Goal: Task Accomplishment & Management: Complete application form

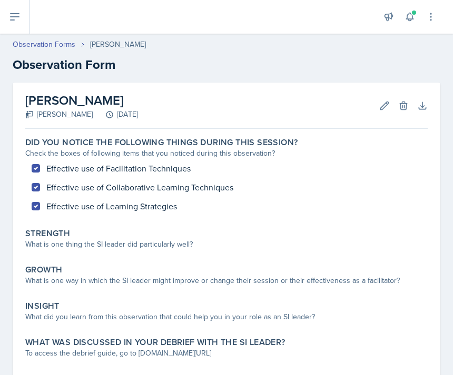
click at [297, 249] on div "What is one thing the SI leader did particularly well?" at bounding box center [226, 244] width 402 height 11
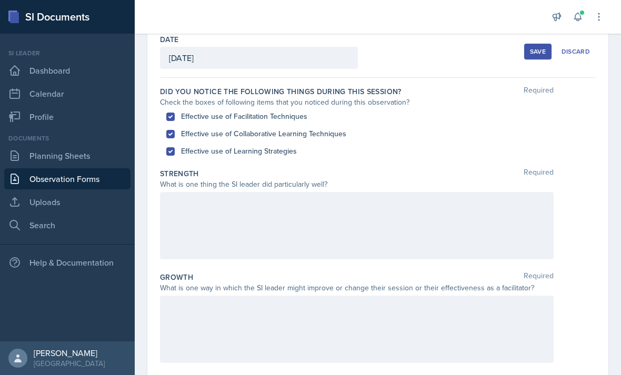
scroll to position [76, 0]
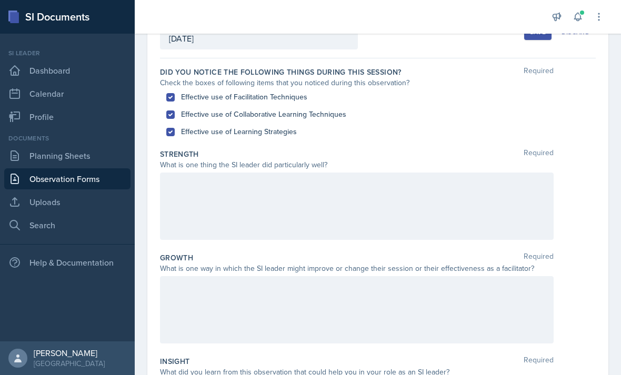
click at [200, 211] on div at bounding box center [357, 206] width 394 height 67
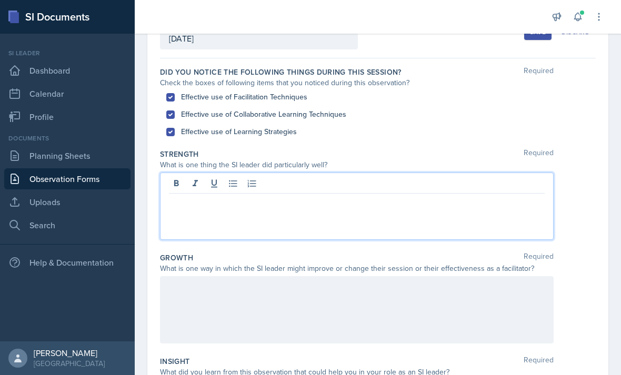
click at [452, 206] on p at bounding box center [357, 202] width 376 height 13
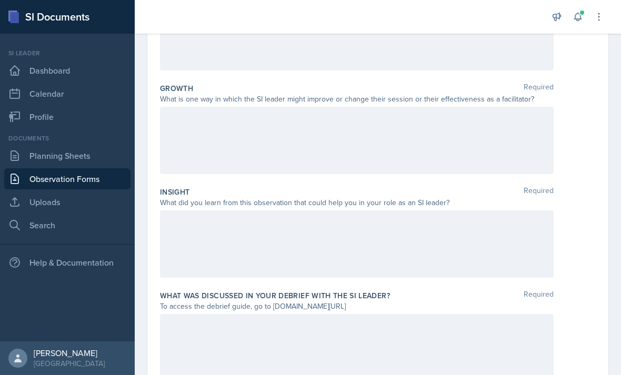
scroll to position [247, 0]
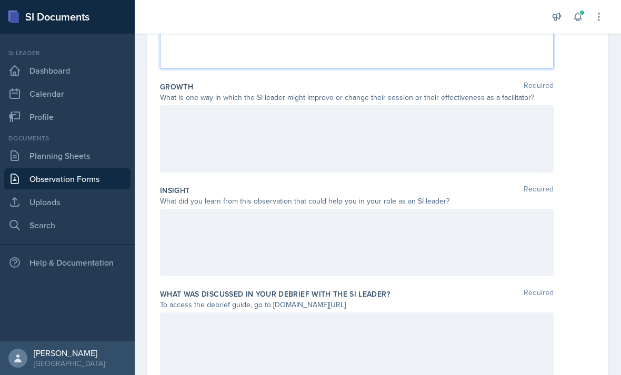
click at [452, 109] on div at bounding box center [357, 138] width 394 height 67
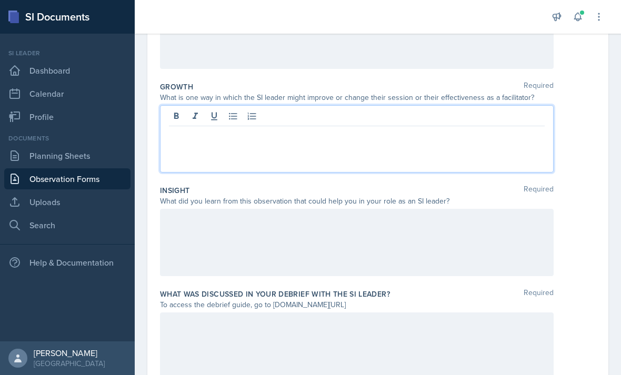
click at [452, 126] on div at bounding box center [357, 138] width 394 height 67
click at [452, 114] on div at bounding box center [357, 138] width 394 height 67
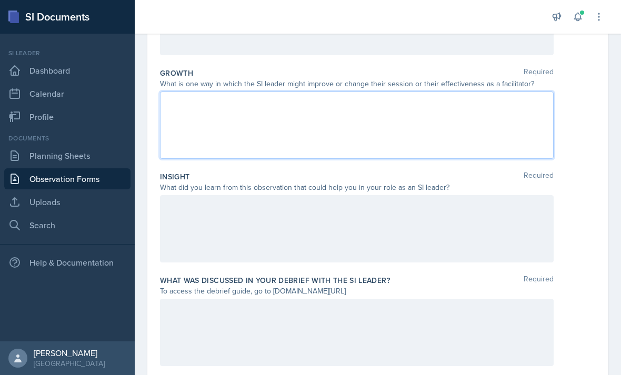
scroll to position [261, 0]
click at [196, 307] on div at bounding box center [357, 333] width 394 height 67
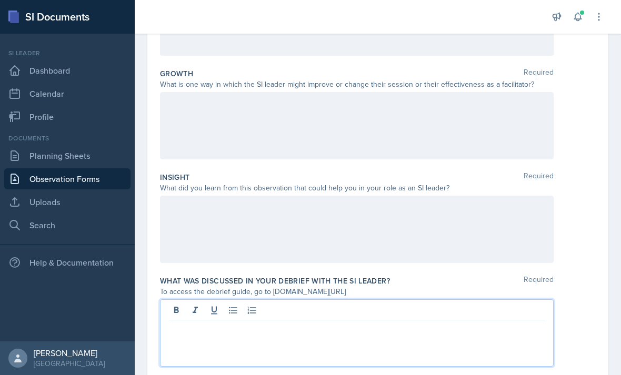
click at [197, 311] on div at bounding box center [357, 333] width 394 height 67
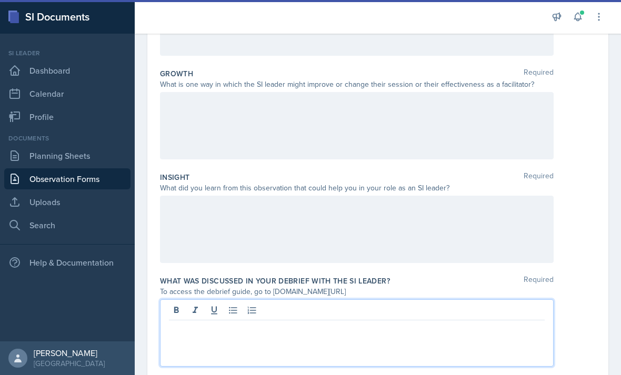
click at [414, 316] on div at bounding box center [357, 333] width 394 height 67
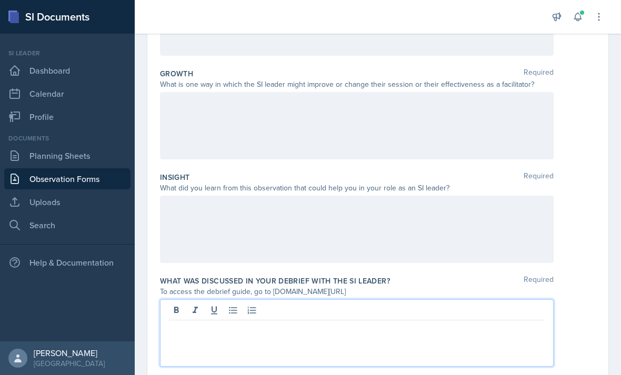
click at [432, 323] on p at bounding box center [357, 329] width 376 height 13
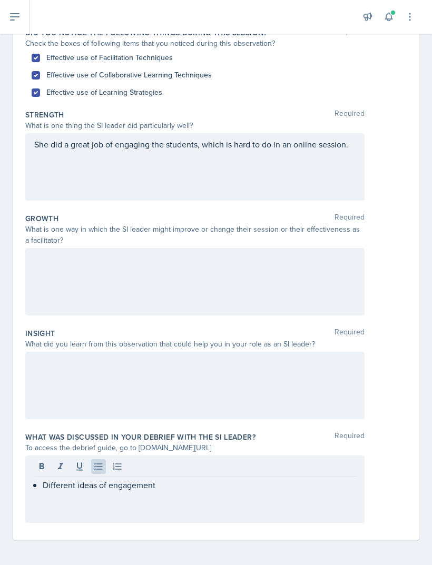
scroll to position [82, 0]
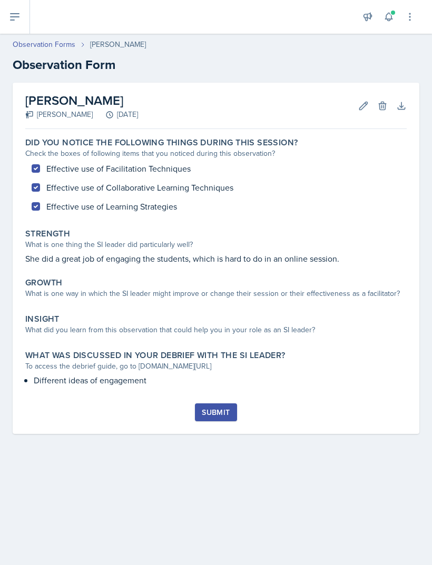
click at [143, 259] on p "She did a great job of engaging the students, which is hard to do in an online …" at bounding box center [215, 258] width 381 height 13
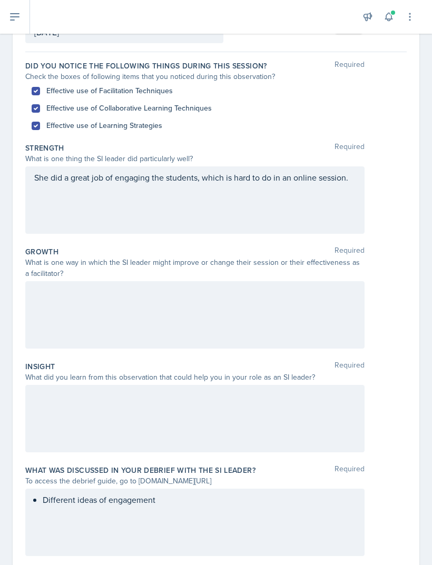
scroll to position [82, 0]
click at [197, 502] on div "Different ideas of engagement" at bounding box center [194, 522] width 339 height 67
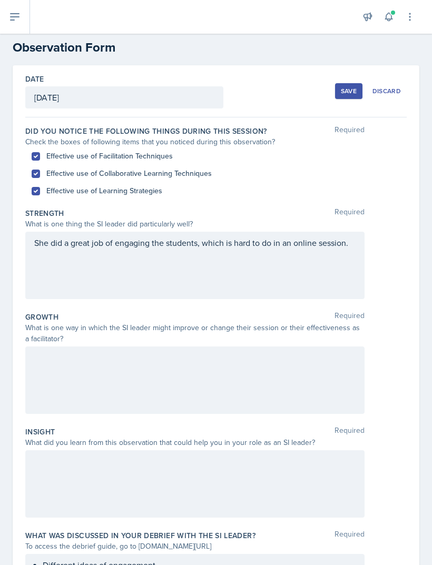
scroll to position [14, 0]
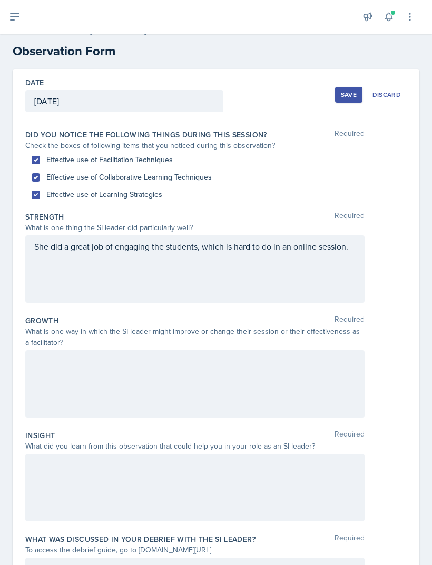
click at [398, 485] on div at bounding box center [215, 487] width 381 height 67
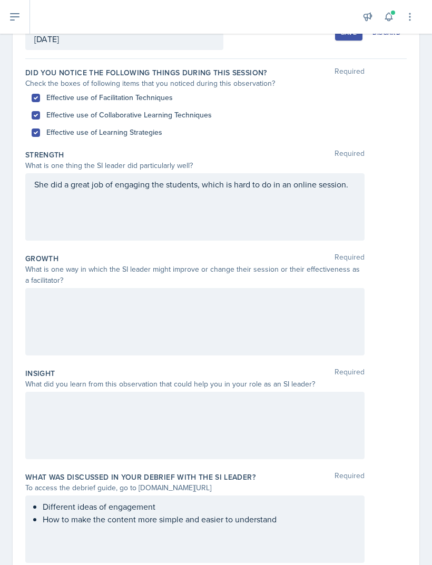
scroll to position [77, 0]
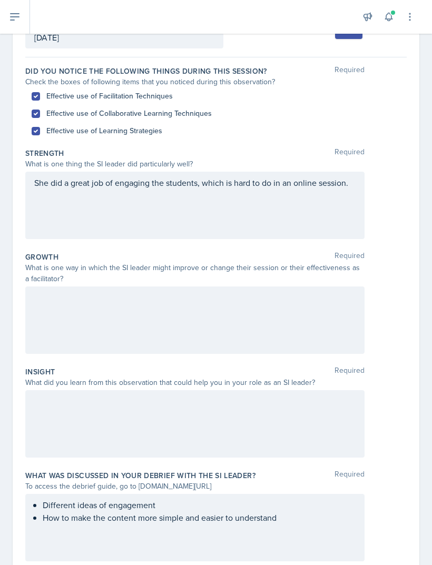
click at [301, 287] on div at bounding box center [194, 319] width 339 height 67
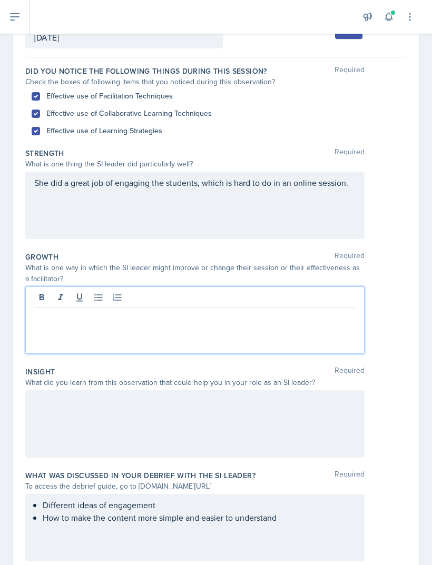
click at [285, 310] on p at bounding box center [194, 316] width 321 height 13
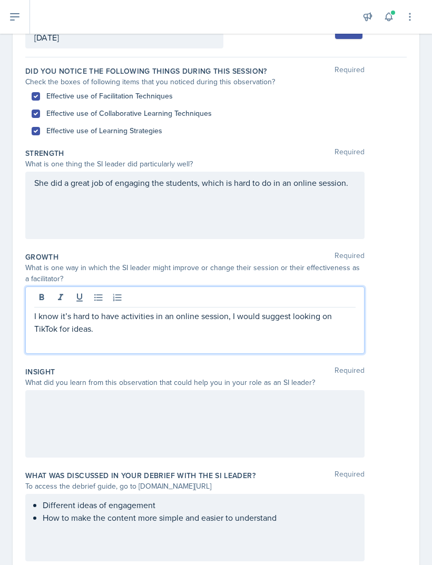
click at [58, 390] on div at bounding box center [194, 423] width 339 height 67
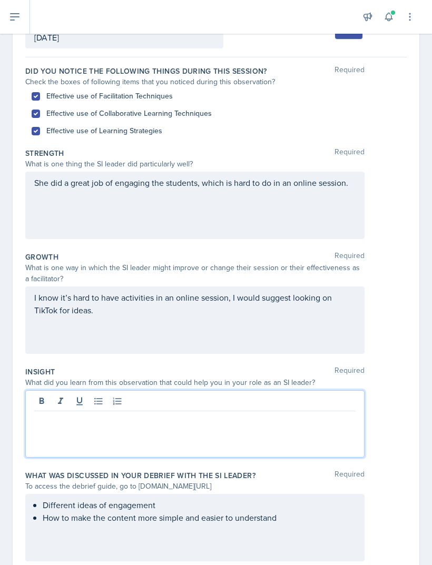
click at [314, 413] on p at bounding box center [194, 419] width 321 height 13
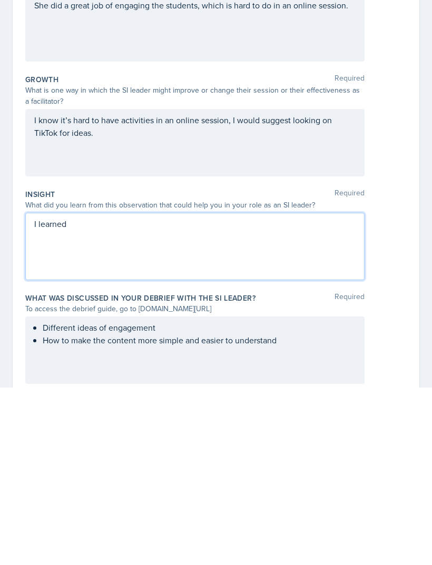
click at [56, 494] on div "Different ideas of engagement How to make the content more simple and easier to…" at bounding box center [194, 527] width 339 height 67
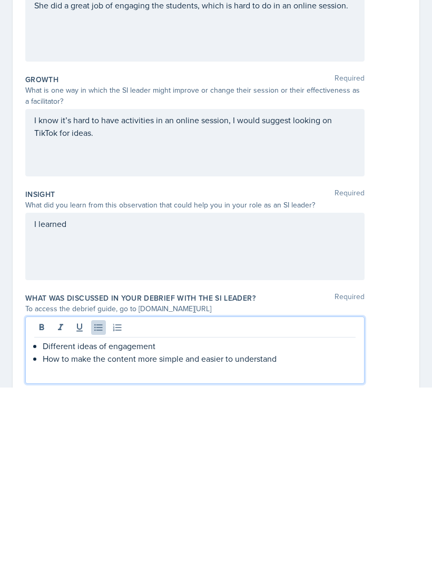
click at [284, 530] on p "How to make the content more simple and easier to understand" at bounding box center [199, 536] width 313 height 13
click at [273, 530] on p "How to make the content more simple and easier to understand" at bounding box center [199, 536] width 313 height 13
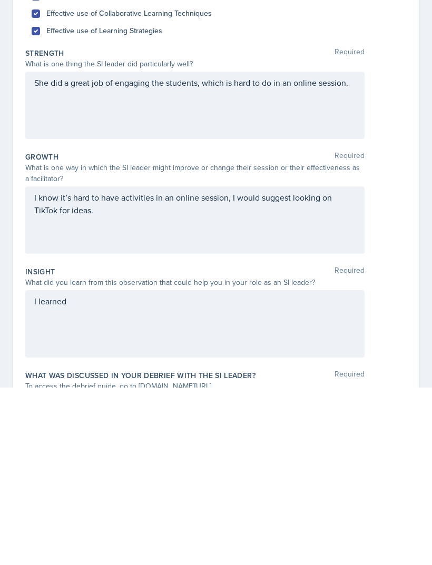
scroll to position [0, 0]
click at [90, 468] on div "I learned" at bounding box center [194, 501] width 339 height 67
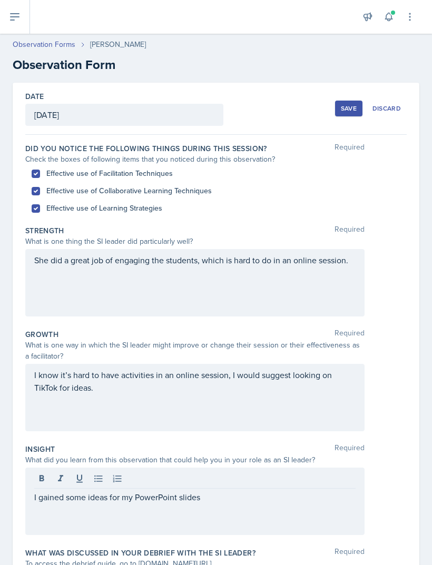
click at [344, 104] on div "Save" at bounding box center [349, 108] width 16 height 8
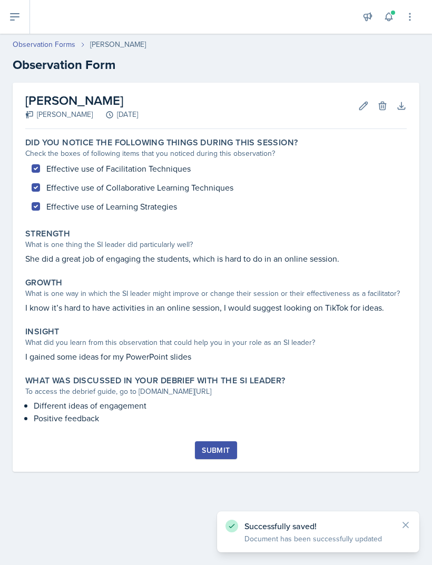
click at [224, 441] on button "Submit" at bounding box center [216, 450] width 42 height 18
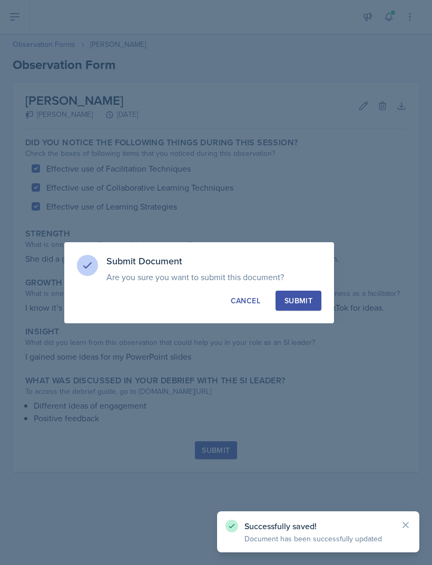
click at [307, 304] on div "Submit" at bounding box center [298, 300] width 28 height 11
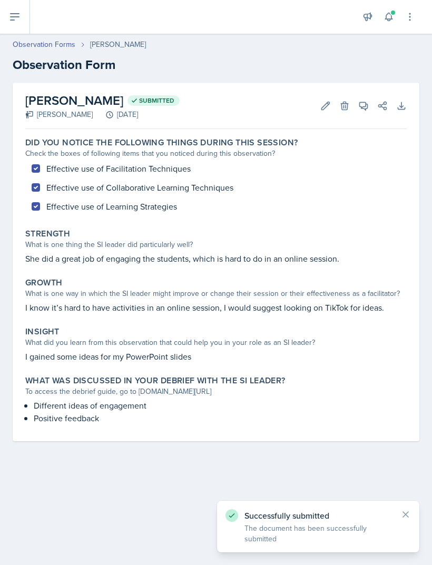
click at [16, 18] on icon at bounding box center [14, 17] width 13 height 13
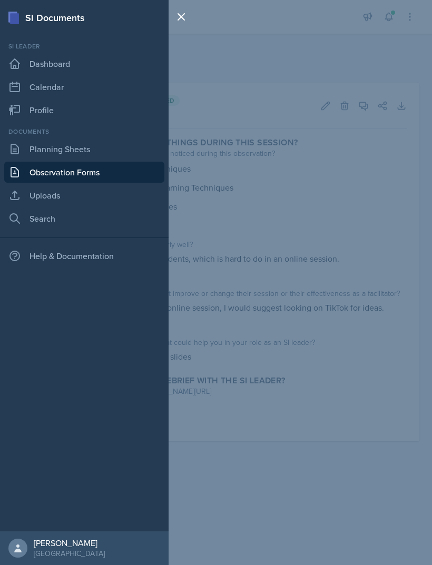
click at [33, 150] on link "Planning Sheets" at bounding box center [84, 148] width 160 height 21
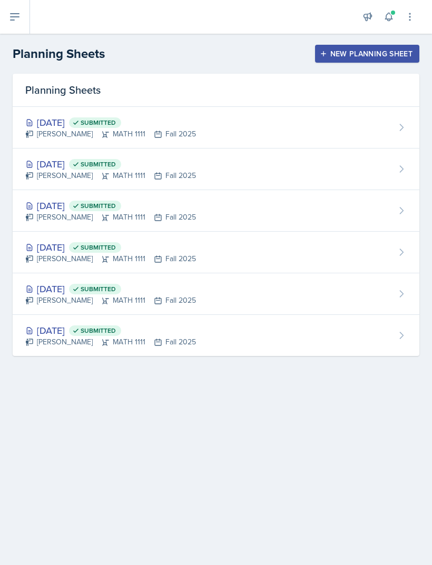
click at [386, 53] on div "New Planning Sheet" at bounding box center [367, 53] width 91 height 8
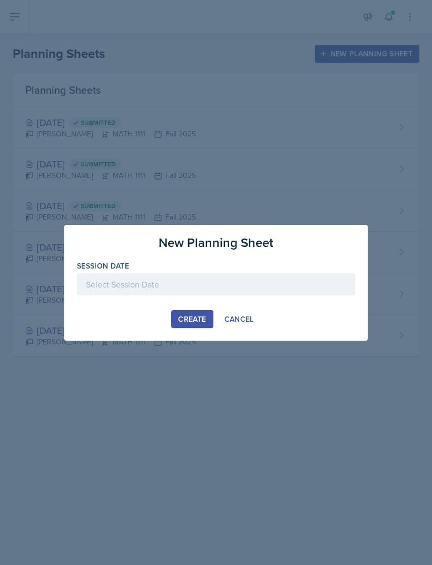
click at [227, 283] on div at bounding box center [216, 284] width 278 height 22
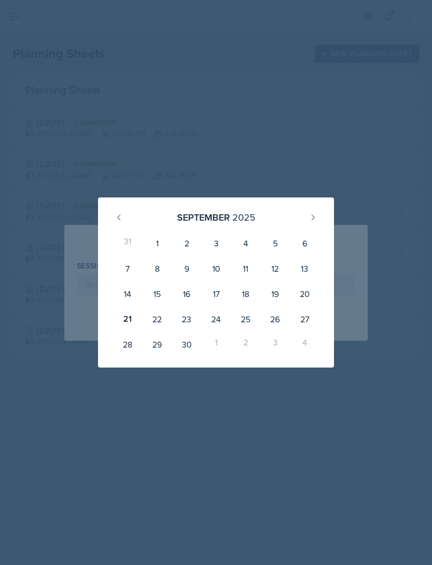
click at [158, 321] on div "22" at bounding box center [156, 318] width 29 height 25
type input "[DATE]"
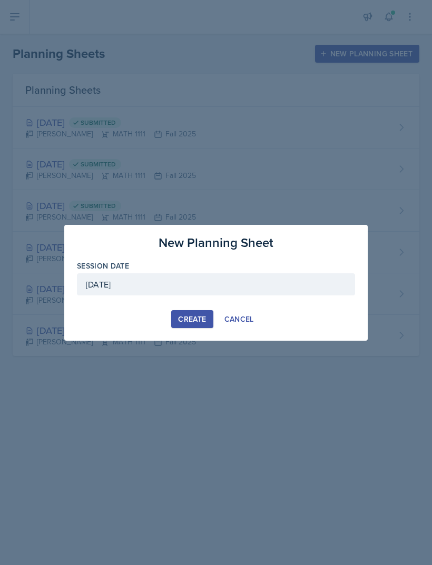
click at [201, 320] on div "Create" at bounding box center [192, 319] width 28 height 8
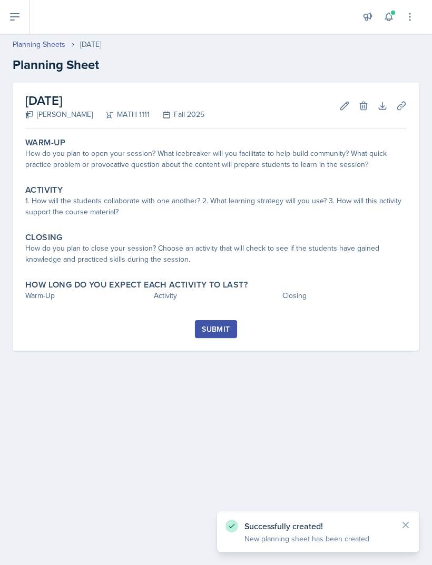
click at [347, 107] on icon at bounding box center [344, 106] width 11 height 11
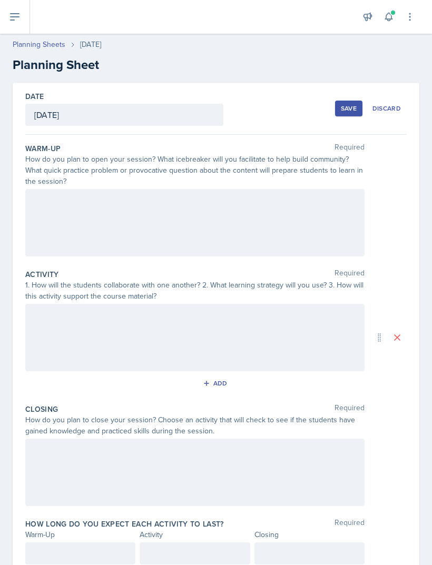
click at [242, 224] on div at bounding box center [194, 222] width 339 height 67
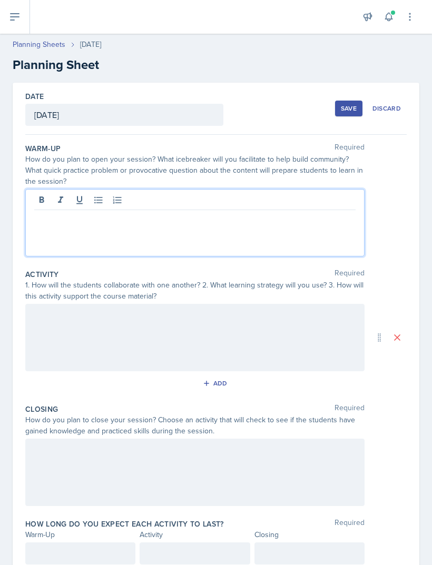
click at [249, 231] on div at bounding box center [194, 222] width 339 height 67
click at [266, 238] on div at bounding box center [194, 222] width 339 height 67
click at [254, 224] on p at bounding box center [194, 218] width 321 height 13
click at [100, 202] on icon at bounding box center [98, 200] width 11 height 11
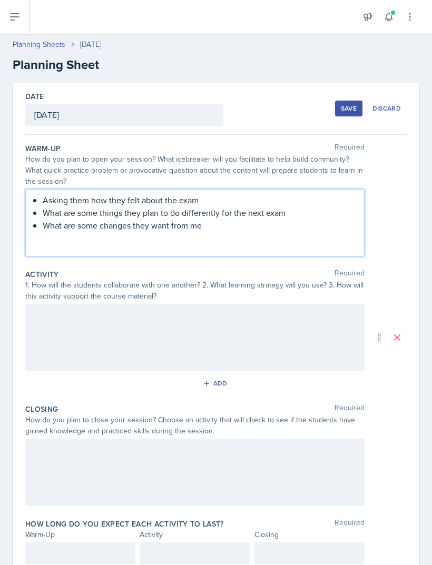
click at [48, 320] on div at bounding box center [194, 337] width 339 height 67
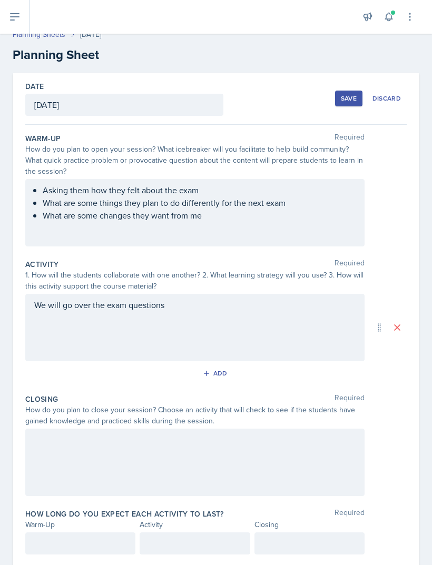
scroll to position [8, 0]
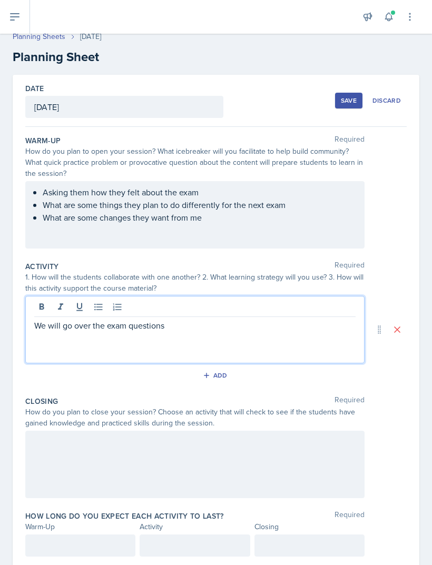
click at [67, 465] on div at bounding box center [194, 464] width 339 height 67
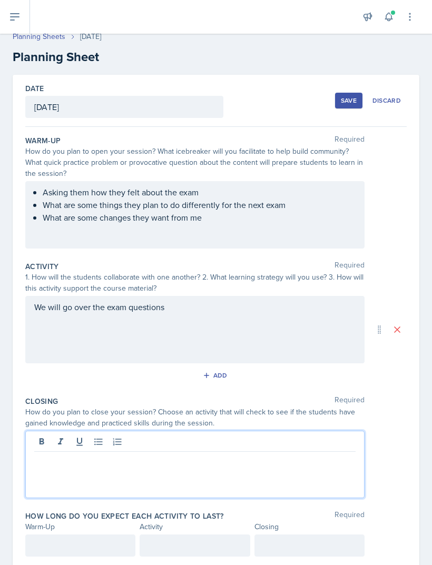
click at [253, 479] on div at bounding box center [194, 464] width 339 height 67
click at [290, 465] on p at bounding box center [194, 460] width 321 height 13
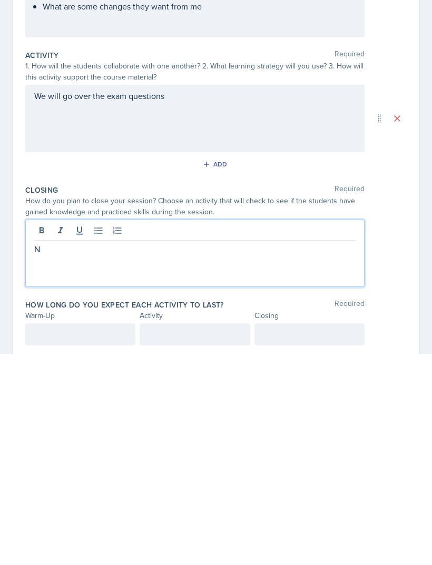
scroll to position [34, 0]
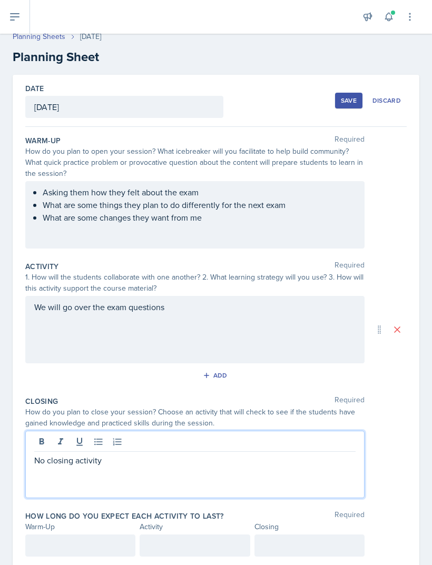
click at [99, 534] on div at bounding box center [80, 545] width 110 height 22
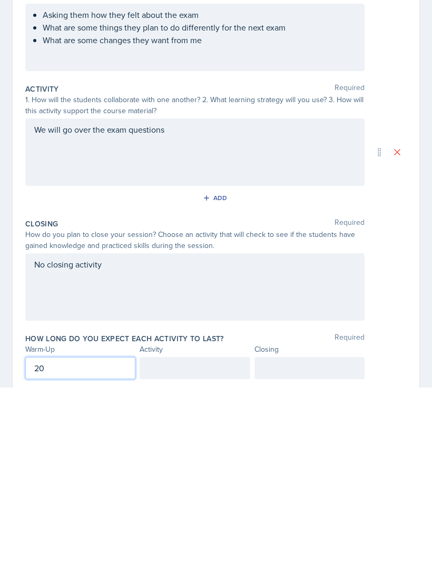
click at [225, 534] on div at bounding box center [195, 545] width 110 height 22
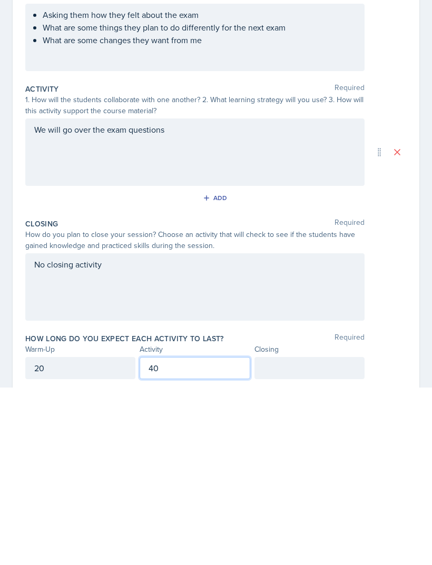
click at [327, 534] on div at bounding box center [309, 545] width 110 height 22
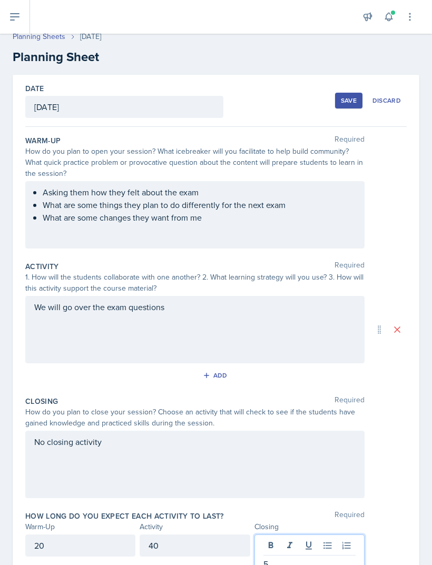
click at [96, 534] on div "20" at bounding box center [80, 545] width 110 height 22
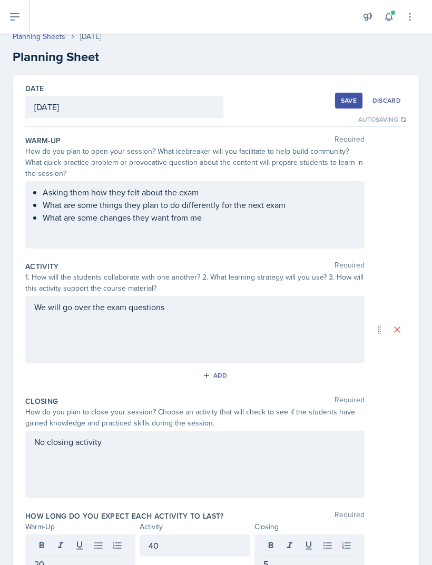
click at [346, 96] on div "Save" at bounding box center [349, 100] width 16 height 8
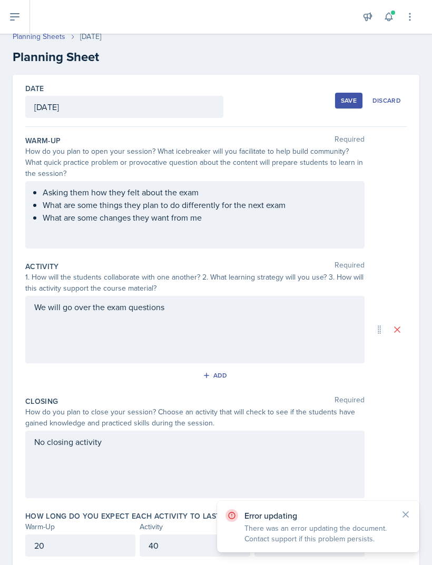
click at [269, 296] on div "We will go over the exam questions" at bounding box center [194, 329] width 339 height 67
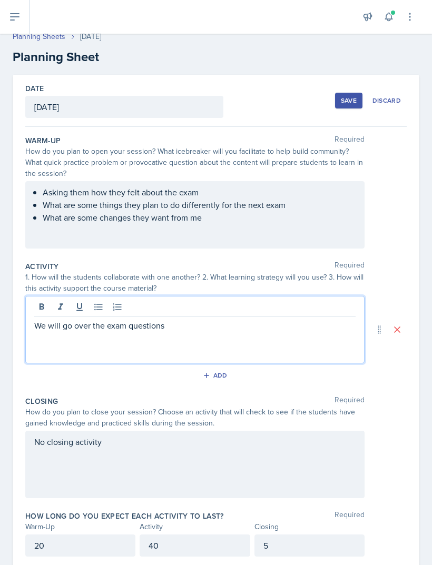
click at [243, 190] on ul "Asking them how they felt about the exam What are some things they plan to do d…" at bounding box center [199, 205] width 313 height 38
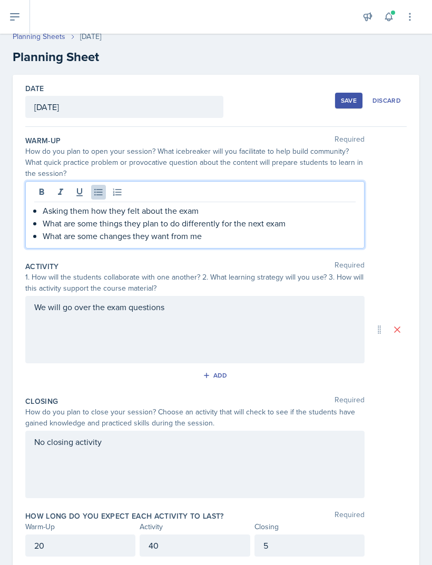
click at [232, 230] on p "What are some changes they want from me" at bounding box center [199, 236] width 313 height 13
copy ul "Asking them how they felt about the exam What are some things they plan to do d…"
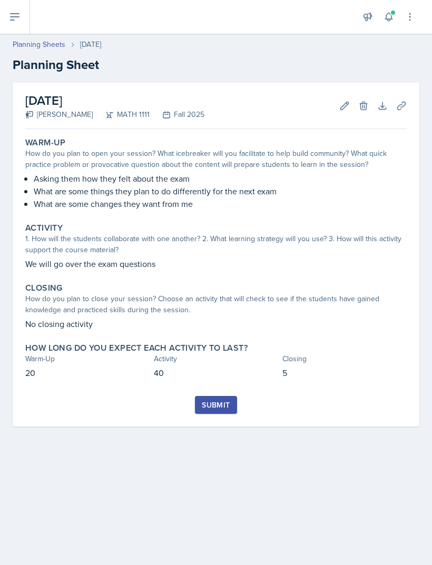
click at [224, 401] on div "Submit" at bounding box center [216, 405] width 28 height 8
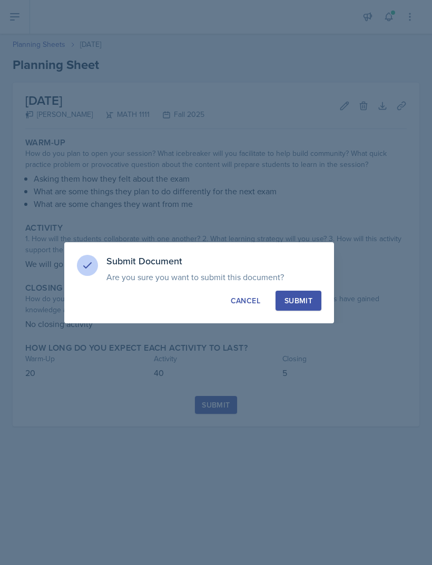
click at [305, 302] on div "Submit" at bounding box center [298, 300] width 28 height 11
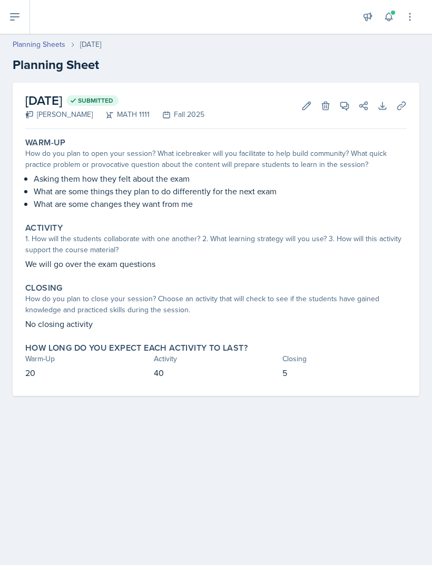
click at [41, 43] on link "Planning Sheets" at bounding box center [39, 44] width 53 height 11
